Goal: Task Accomplishment & Management: Complete application form

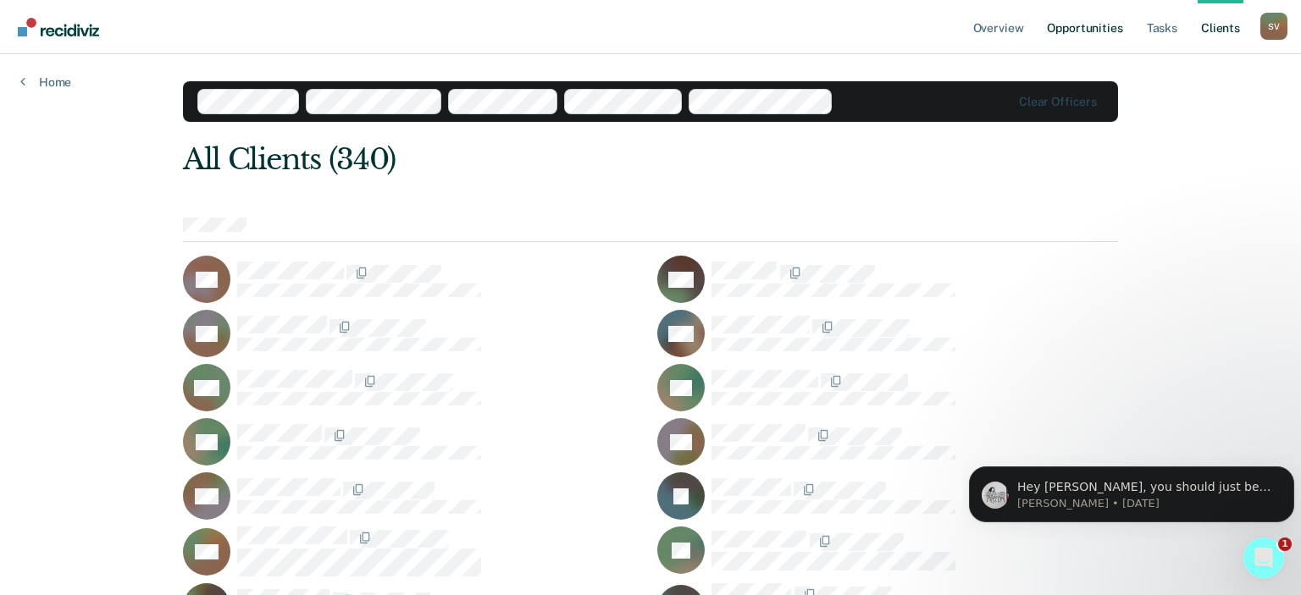
click at [1082, 25] on link "Opportunities" at bounding box center [1084, 27] width 82 height 54
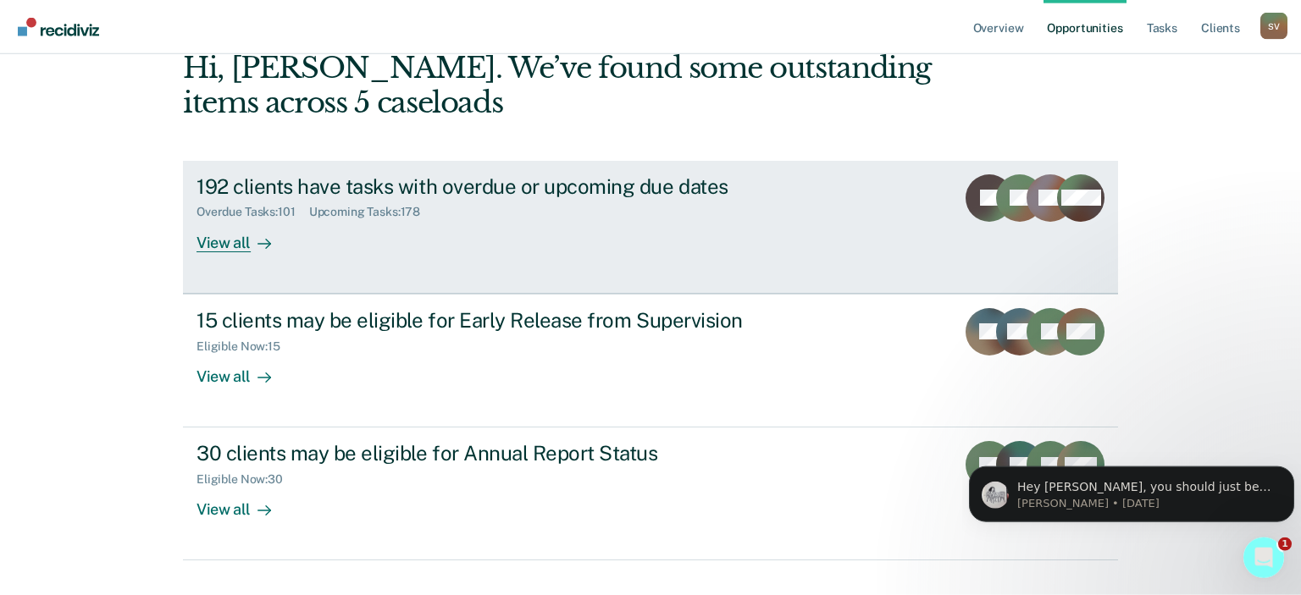
scroll to position [124, 0]
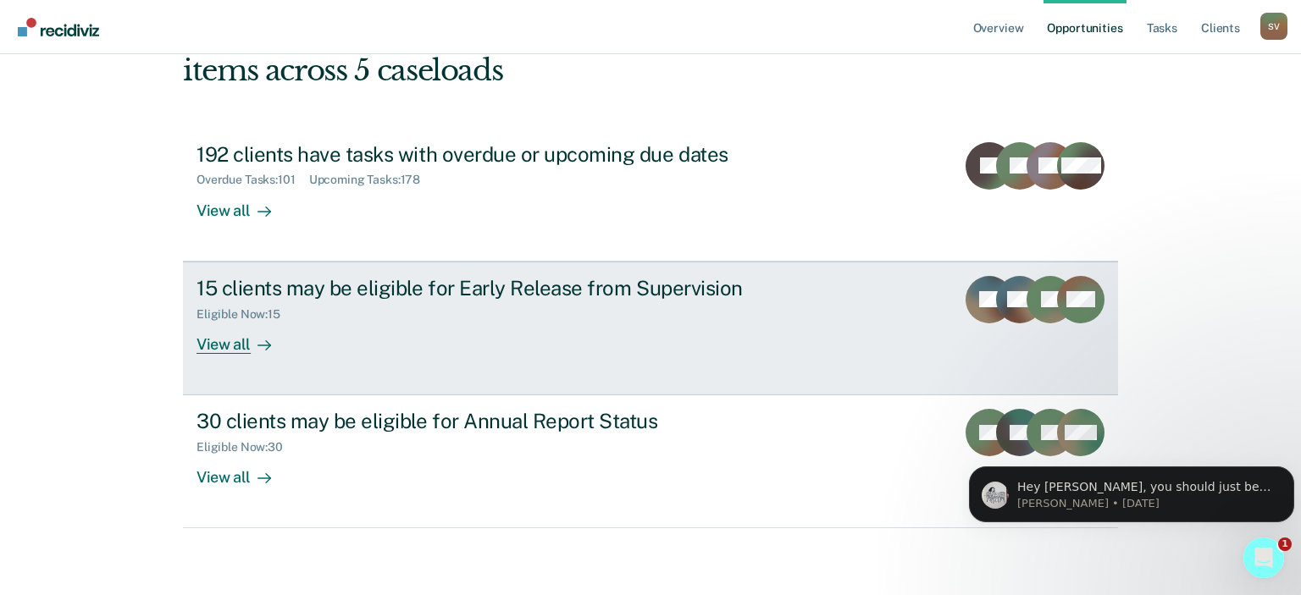
click at [239, 339] on div "View all" at bounding box center [243, 337] width 95 height 33
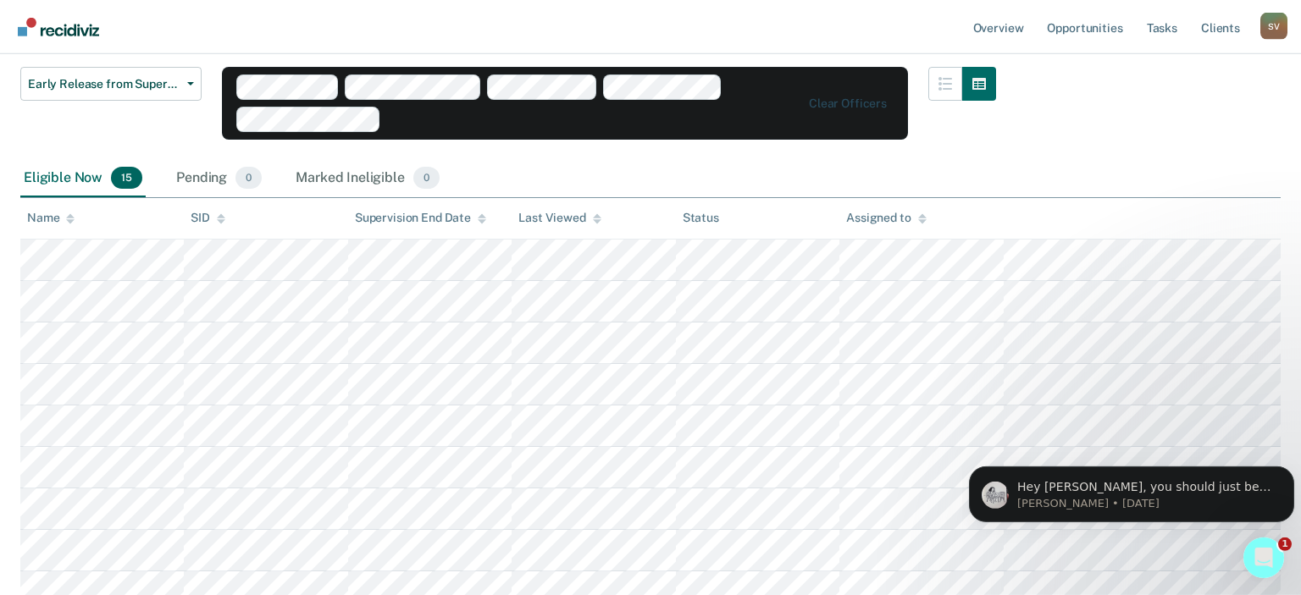
scroll to position [220, 0]
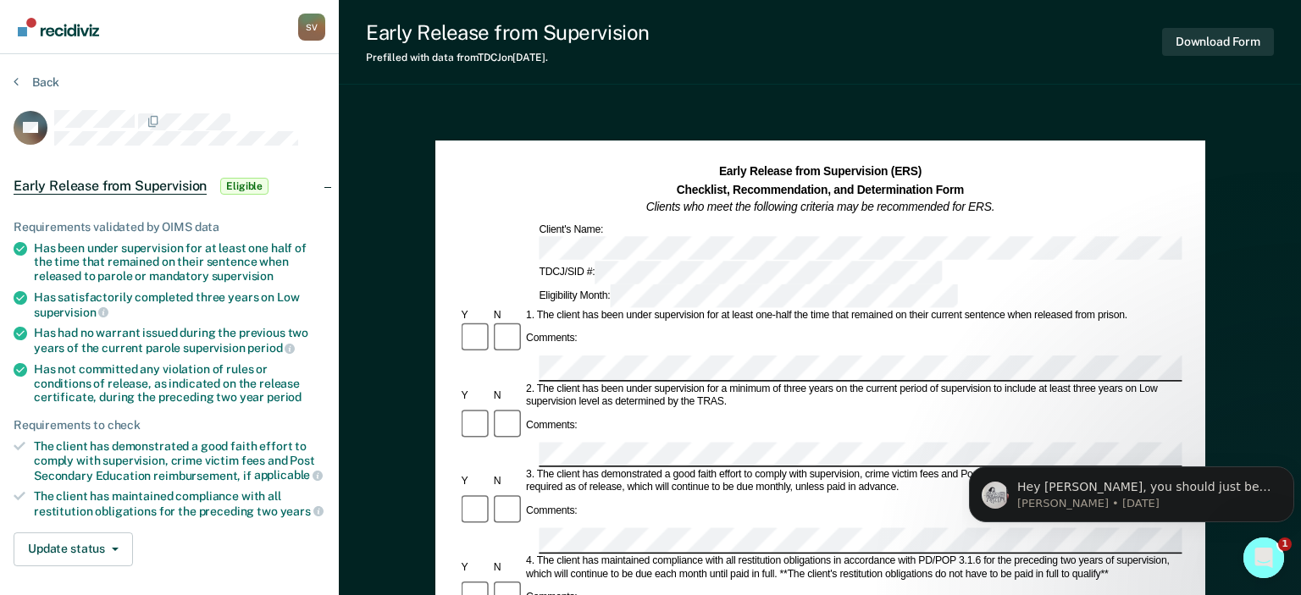
click at [154, 75] on div "Back" at bounding box center [170, 93] width 312 height 36
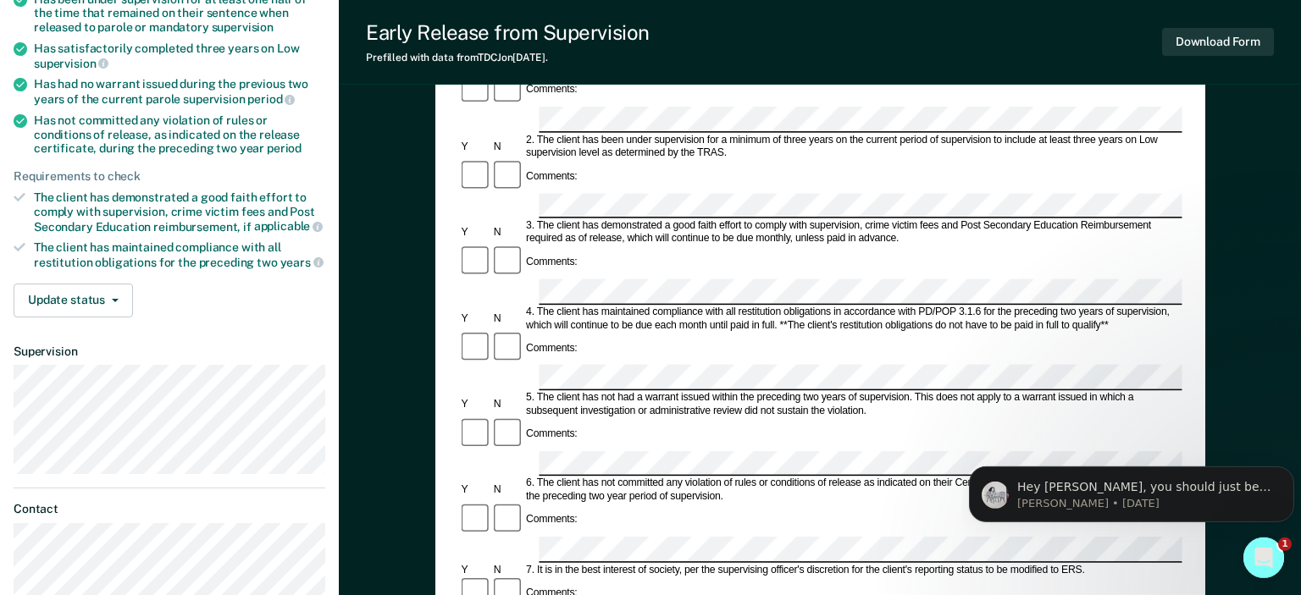
scroll to position [247, 0]
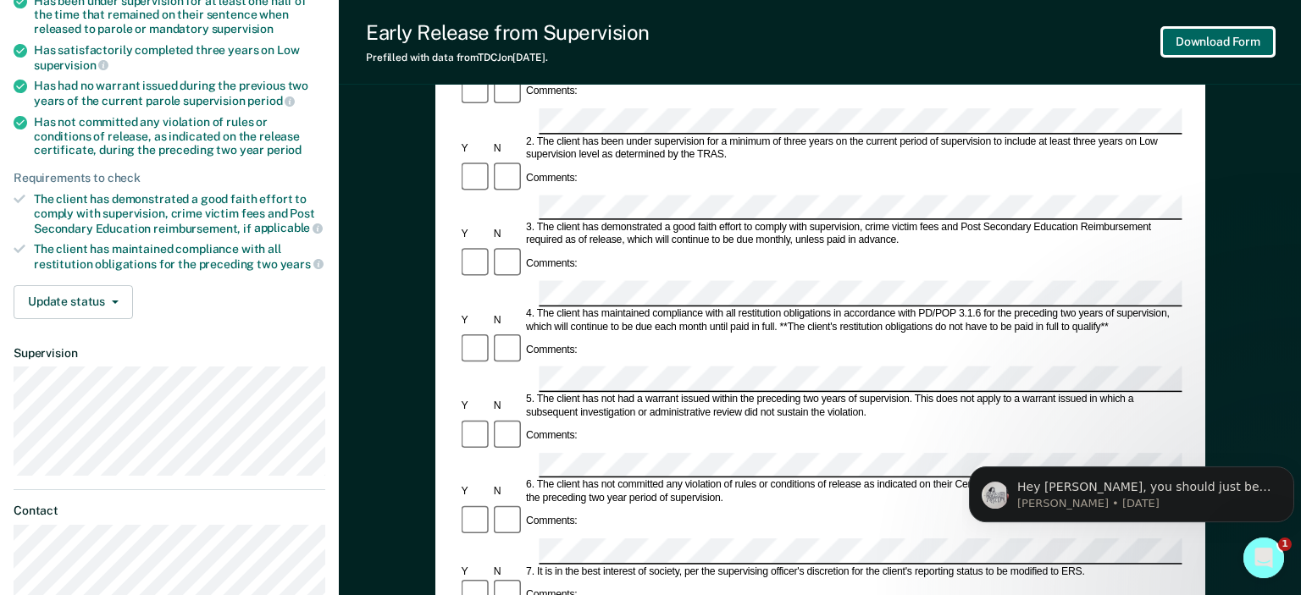
click at [1218, 45] on button "Download Form" at bounding box center [1218, 42] width 112 height 28
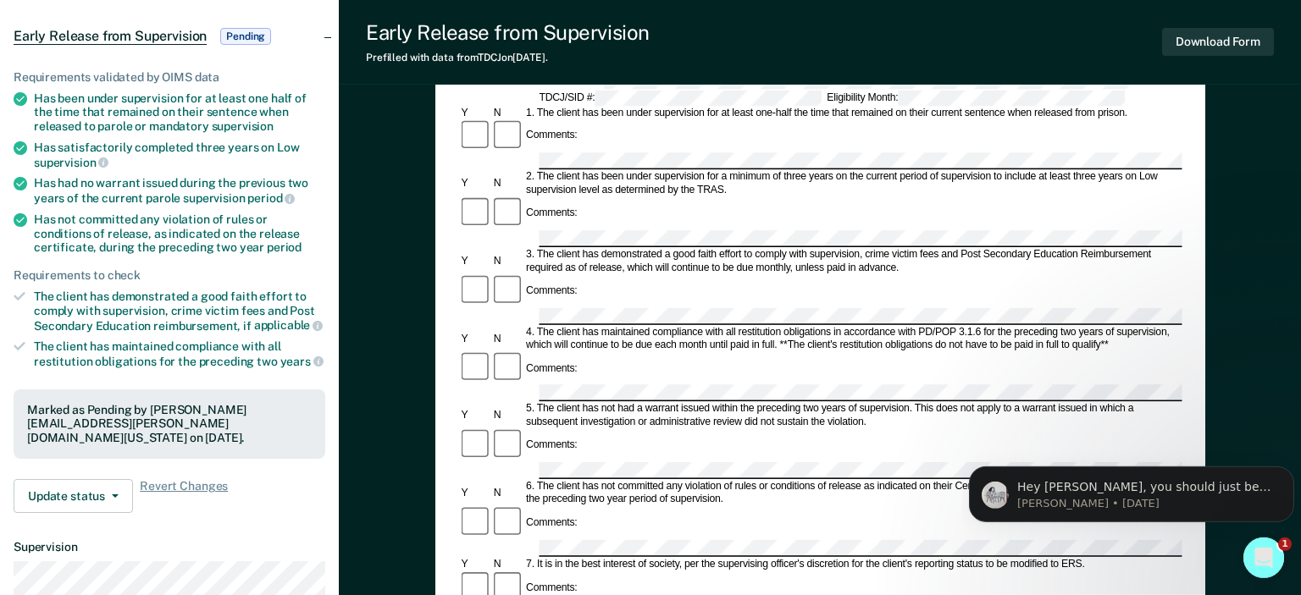
scroll to position [0, 0]
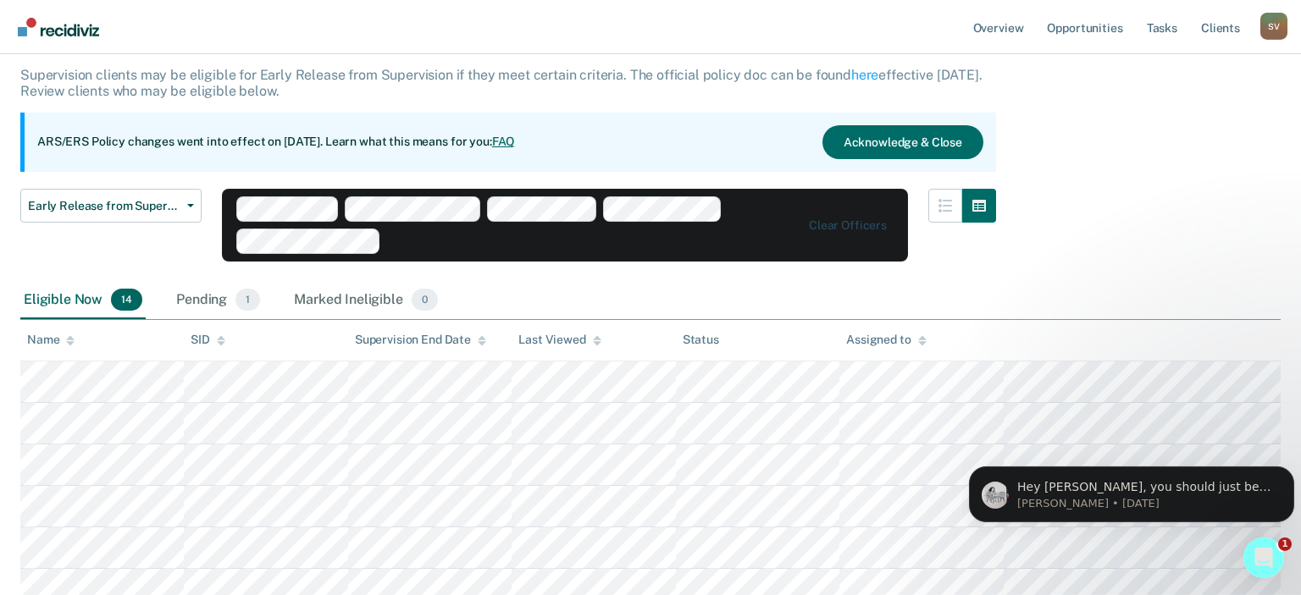
scroll to position [97, 0]
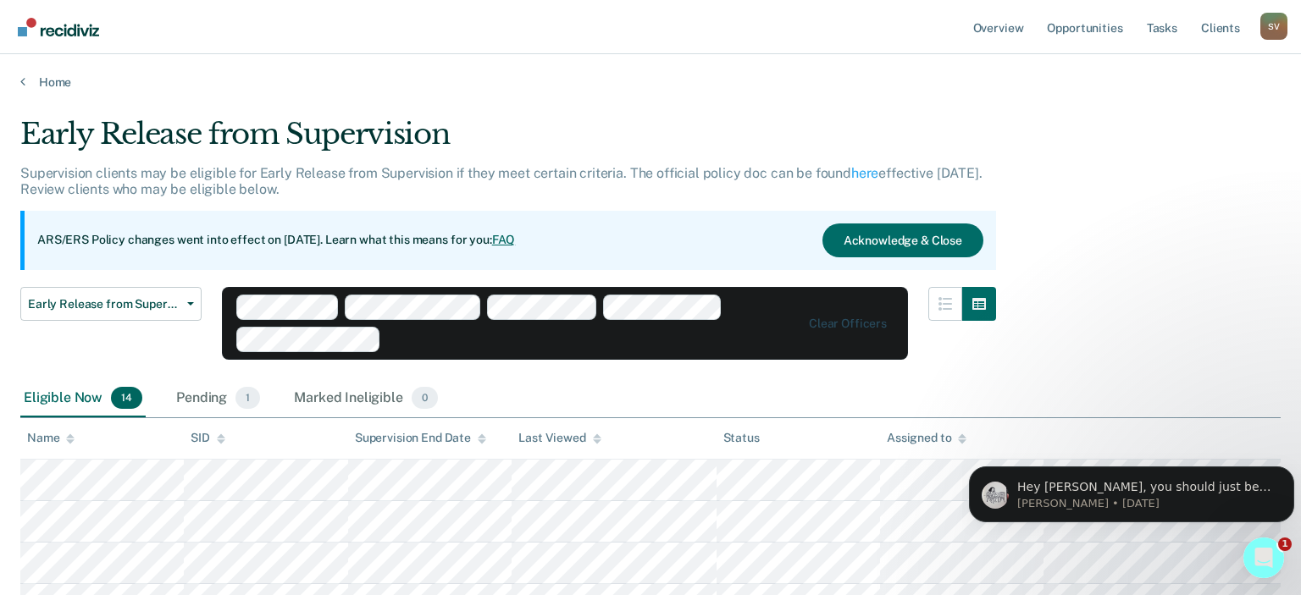
scroll to position [97, 0]
